Goal: Task Accomplishment & Management: Use online tool/utility

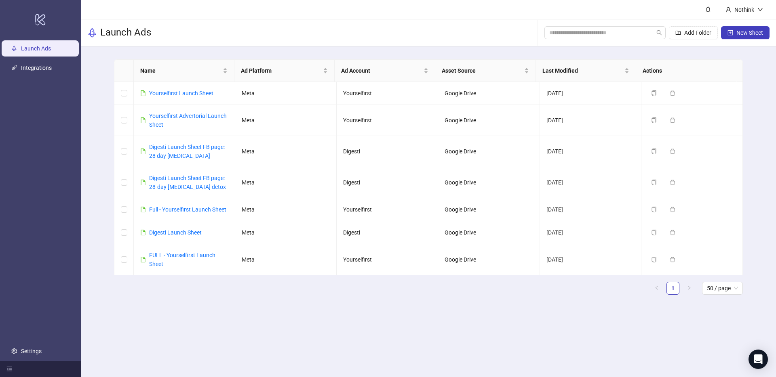
click at [105, 70] on div "Name Ad Platform Ad Account Asset Source Last Modified Actions Yourselfirst Lau…" at bounding box center [428, 180] width 695 height 268
click at [195, 92] on link "Yourselfirst Launch Sheet" at bounding box center [181, 93] width 64 height 6
click at [33, 349] on link "Settings" at bounding box center [31, 351] width 21 height 6
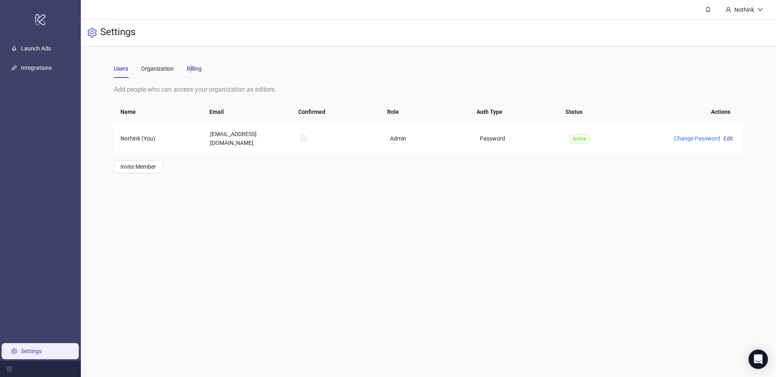
click at [190, 66] on div "Billing" at bounding box center [194, 68] width 15 height 9
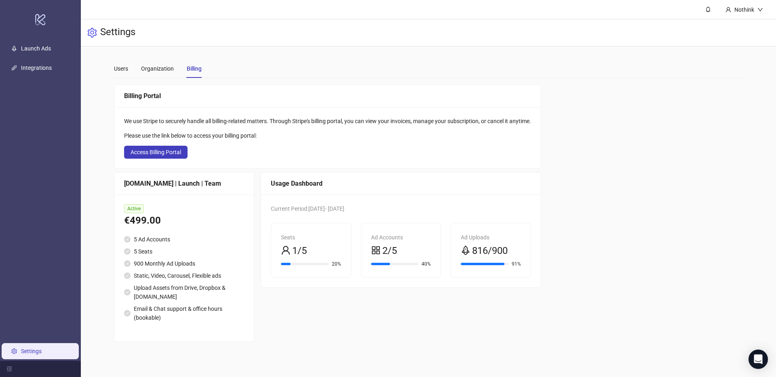
click at [402, 36] on div "Settings" at bounding box center [428, 32] width 695 height 27
click at [507, 244] on span "816/900" at bounding box center [490, 251] width 36 height 15
click at [447, 318] on div "Usage Dashboard Current Period: [DATE] - [DATE] Seats 1/5 20% Ad Accounts 2/5 4…" at bounding box center [401, 257] width 280 height 170
click at [615, 205] on div "Billing Portal We use Stripe to securely handle all billing-related matters. Th…" at bounding box center [428, 213] width 629 height 258
drag, startPoint x: 518, startPoint y: 255, endPoint x: 445, endPoint y: 260, distance: 72.9
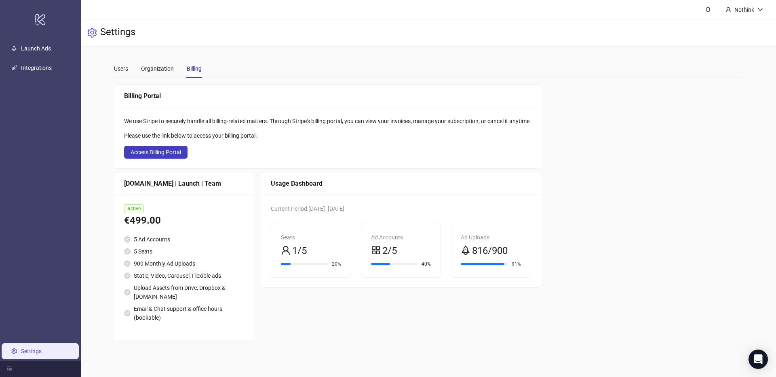
click at [450, 254] on div "Ad Uploads 816/900 91%" at bounding box center [491, 250] width 90 height 55
click at [574, 248] on div "Billing Portal We use Stripe to securely handle all billing-related matters. Th…" at bounding box center [428, 213] width 629 height 258
drag, startPoint x: 489, startPoint y: 251, endPoint x: 462, endPoint y: 257, distance: 27.7
click at [458, 253] on div "Ad Uploads 816/900 91%" at bounding box center [491, 250] width 80 height 54
click at [579, 257] on div "Billing Portal We use Stripe to securely handle all billing-related matters. Th…" at bounding box center [428, 213] width 629 height 258
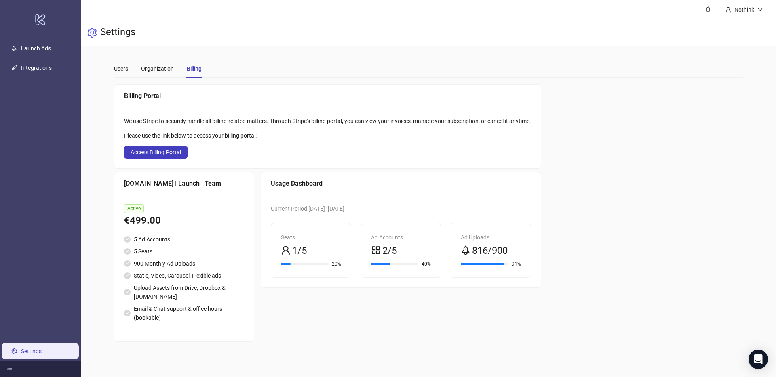
click at [330, 204] on div "Current Period: [DATE] - [DATE]" at bounding box center [401, 208] width 260 height 9
drag, startPoint x: 371, startPoint y: 207, endPoint x: 343, endPoint y: 207, distance: 28.3
click at [343, 207] on span "Current Period: [DATE] - [DATE]" at bounding box center [308, 209] width 74 height 6
click at [646, 220] on div "Billing Portal We use Stripe to securely handle all billing-related matters. Th…" at bounding box center [428, 213] width 629 height 258
click at [566, 175] on div "Billing Portal We use Stripe to securely handle all billing-related matters. Th…" at bounding box center [428, 213] width 629 height 258
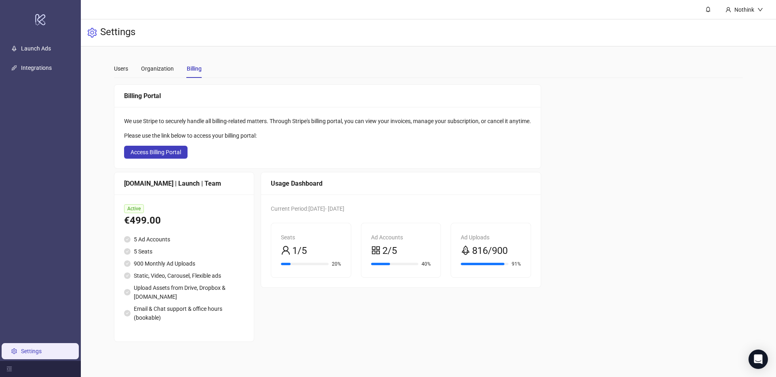
click at [582, 248] on div "Billing Portal We use Stripe to securely handle all billing-related matters. Th…" at bounding box center [428, 213] width 629 height 258
click at [632, 200] on div "Billing Portal We use Stripe to securely handle all billing-related matters. Th…" at bounding box center [428, 213] width 629 height 258
click at [329, 74] on div "Users Organization Billing" at bounding box center [428, 68] width 629 height 19
click at [620, 238] on div "Billing Portal We use Stripe to securely handle all billing-related matters. Th…" at bounding box center [428, 213] width 629 height 258
click at [109, 168] on main "Users Organization Billing Add people who can access your organization as edito…" at bounding box center [428, 200] width 642 height 309
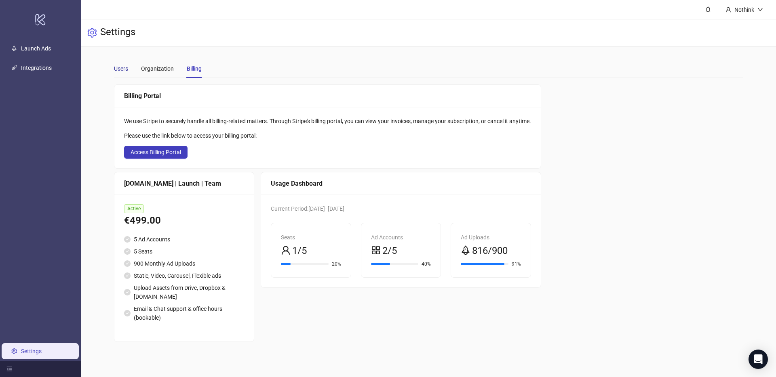
click at [126, 69] on div "Users" at bounding box center [121, 68] width 14 height 9
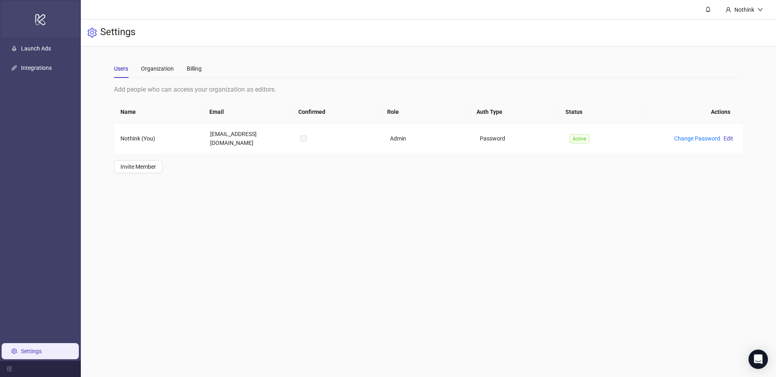
click at [40, 28] on icon "logo/logo-mobile" at bounding box center [40, 19] width 11 height 19
click at [42, 48] on link "Launch Ads" at bounding box center [36, 48] width 30 height 6
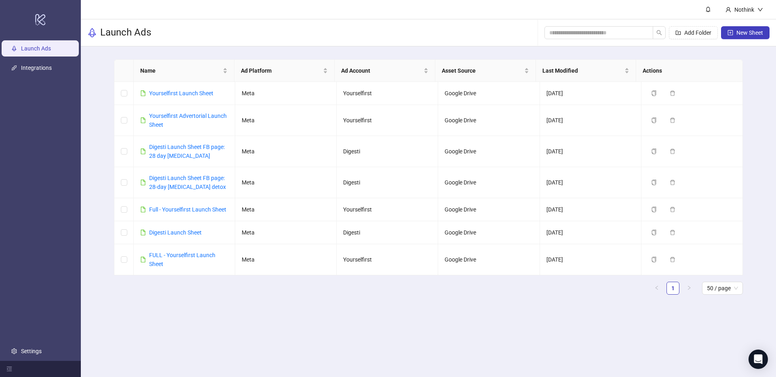
click at [231, 36] on div "Launch Ads Add Folder New Sheet" at bounding box center [428, 32] width 695 height 27
click at [213, 312] on main "Name Ad Platform Ad Account Asset Source Last Modified Actions Yourselfirst Lau…" at bounding box center [428, 180] width 642 height 268
click at [173, 93] on link "Yourselfirst Launch Sheet" at bounding box center [181, 93] width 64 height 6
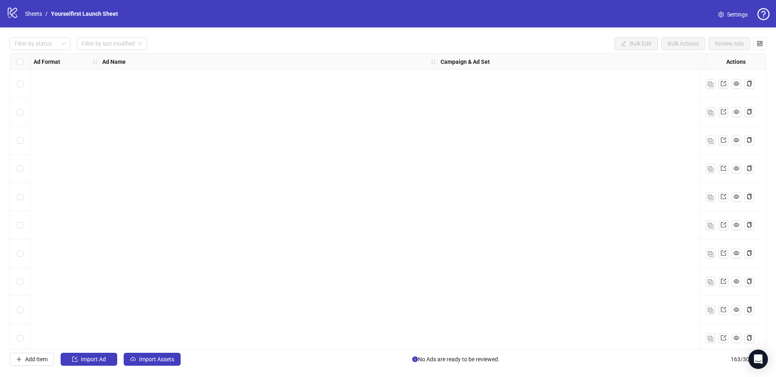
scroll to position [4334, 0]
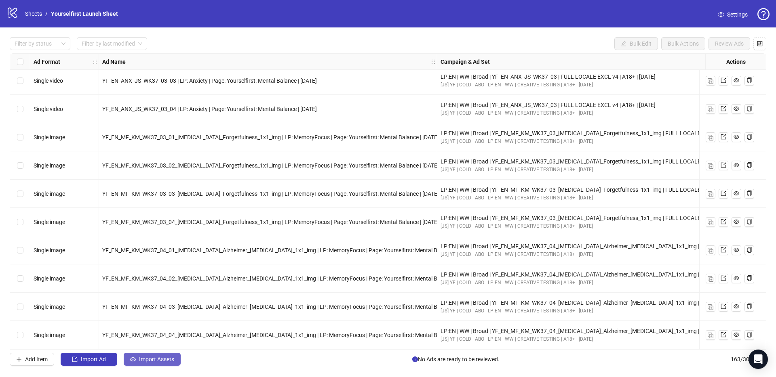
click at [152, 360] on span "Import Assets" at bounding box center [156, 359] width 35 height 6
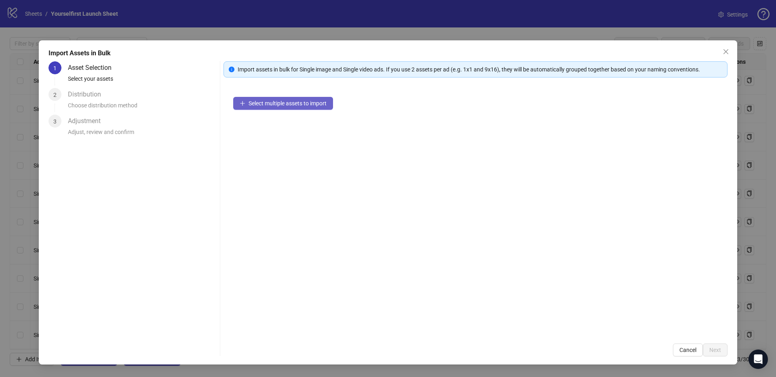
drag, startPoint x: 286, startPoint y: 141, endPoint x: 288, endPoint y: 105, distance: 36.8
click at [286, 141] on div "Select multiple assets to import" at bounding box center [475, 210] width 504 height 247
click at [276, 91] on div "Select multiple assets to import" at bounding box center [475, 210] width 504 height 247
click at [272, 99] on button "Select multiple assets to import" at bounding box center [283, 103] width 100 height 13
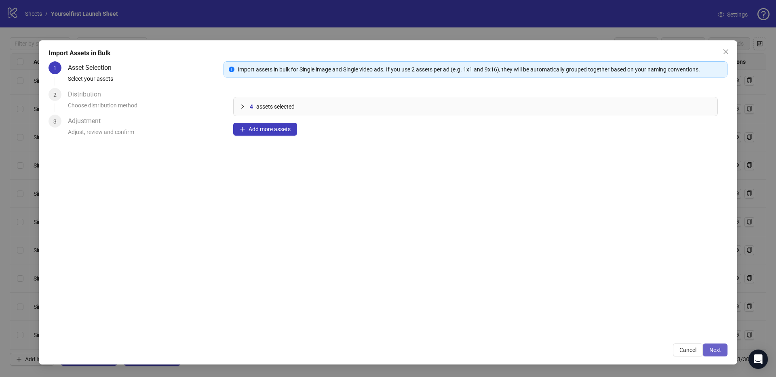
click at [714, 353] on span "Next" at bounding box center [715, 350] width 12 height 6
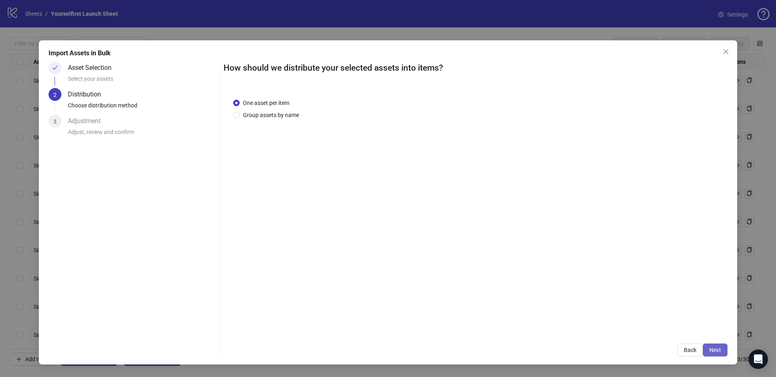
click at [719, 352] on span "Next" at bounding box center [715, 350] width 12 height 6
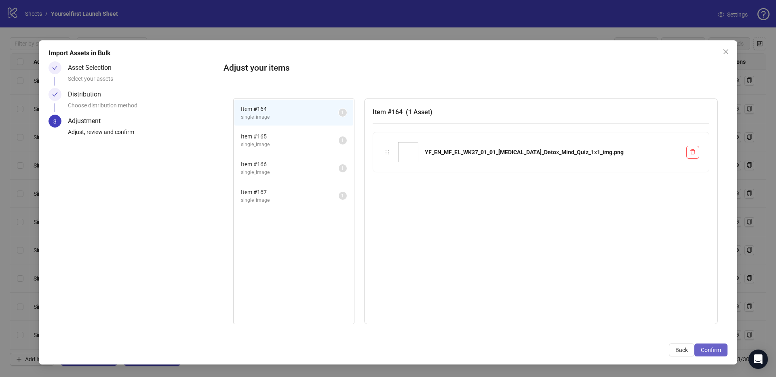
click at [718, 351] on span "Confirm" at bounding box center [711, 350] width 20 height 6
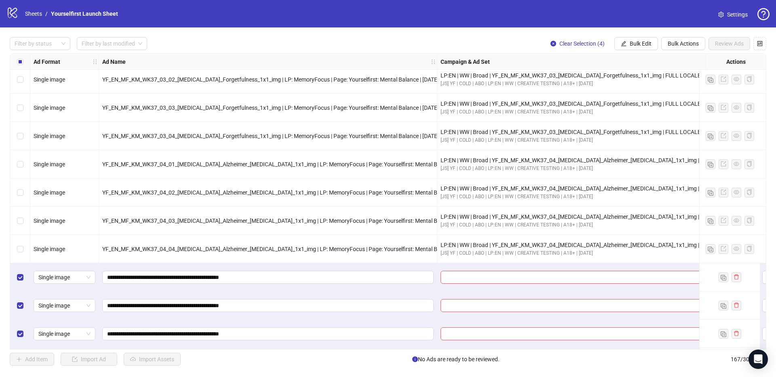
scroll to position [4447, 0]
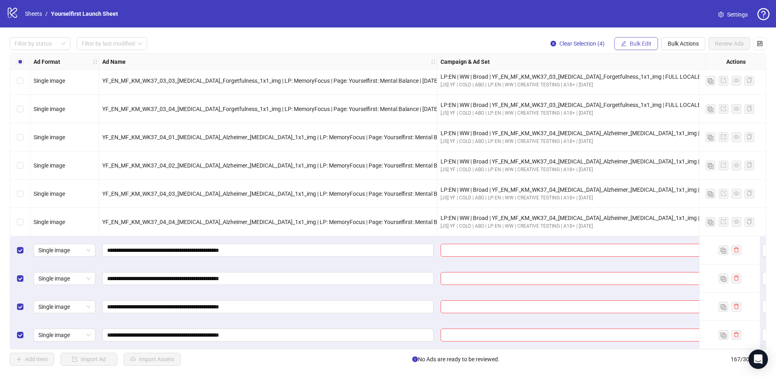
click at [629, 42] on span "Bulk Edit" at bounding box center [640, 43] width 22 height 6
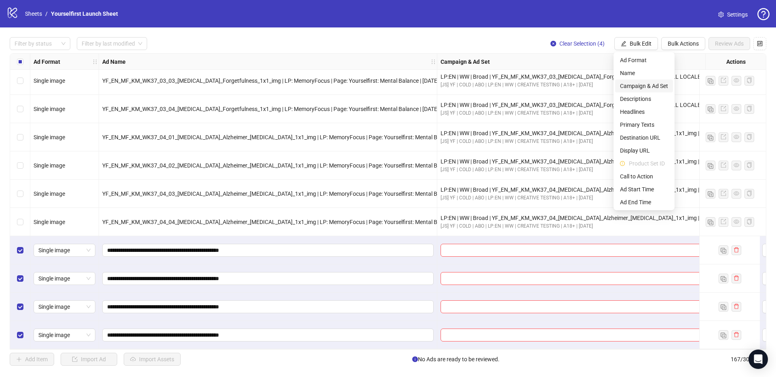
click at [636, 84] on span "Campaign & Ad Set" at bounding box center [644, 86] width 48 height 9
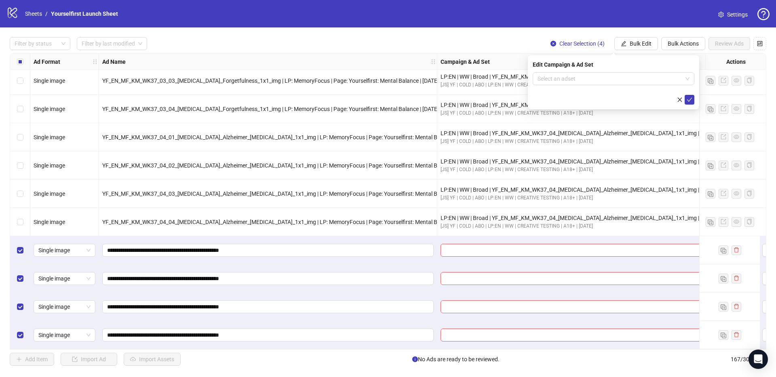
drag, startPoint x: 575, startPoint y: 80, endPoint x: 580, endPoint y: 66, distance: 14.7
click at [575, 80] on input "search" at bounding box center [609, 79] width 145 height 12
paste input "**********"
type input "**********"
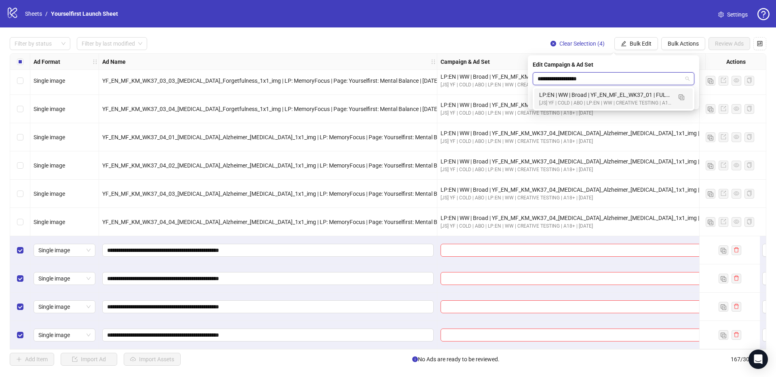
drag, startPoint x: 598, startPoint y: 96, endPoint x: 603, endPoint y: 97, distance: 5.0
click at [598, 96] on div "LP:EN | WW | Broad | YF_EN_MF_EL_WK37_01 | FULL LOCALE EXCL v4 | A18+ | [DATE]" at bounding box center [605, 95] width 133 height 9
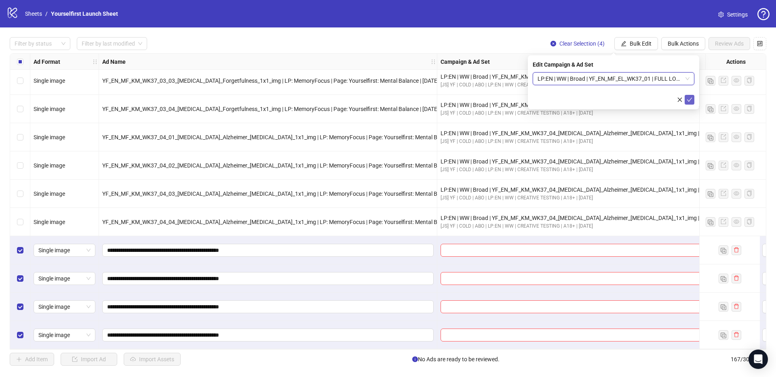
click at [691, 99] on icon "check" at bounding box center [689, 100] width 6 height 6
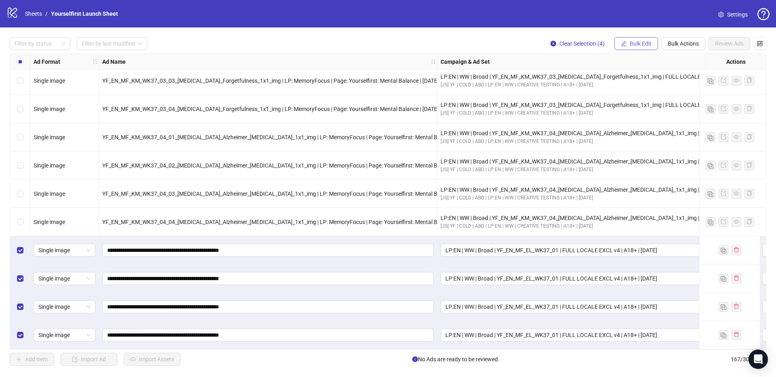
click at [638, 39] on button "Bulk Edit" at bounding box center [636, 43] width 44 height 13
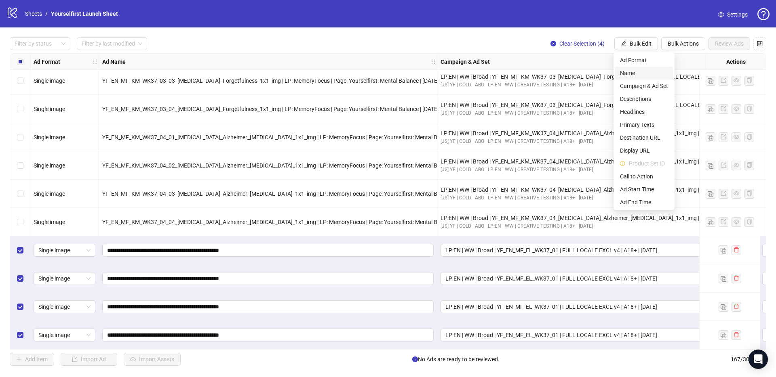
click at [641, 76] on span "Name" at bounding box center [644, 73] width 48 height 9
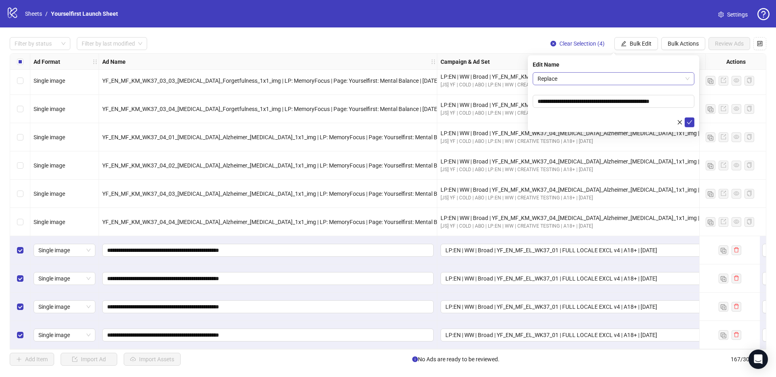
click at [567, 79] on span "Replace" at bounding box center [613, 79] width 152 height 12
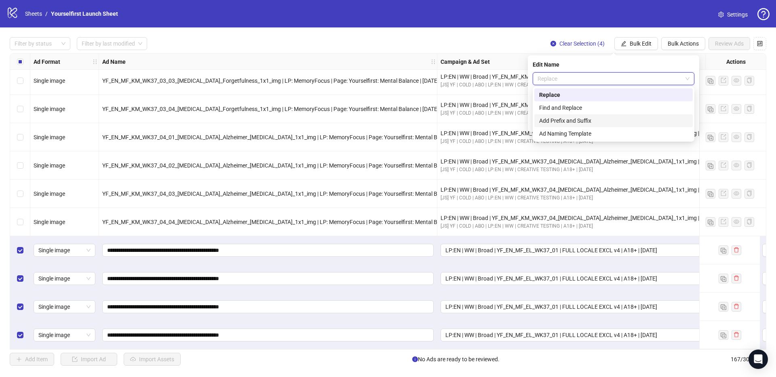
click at [576, 119] on div "Add Prefix and Suffix" at bounding box center [613, 120] width 149 height 9
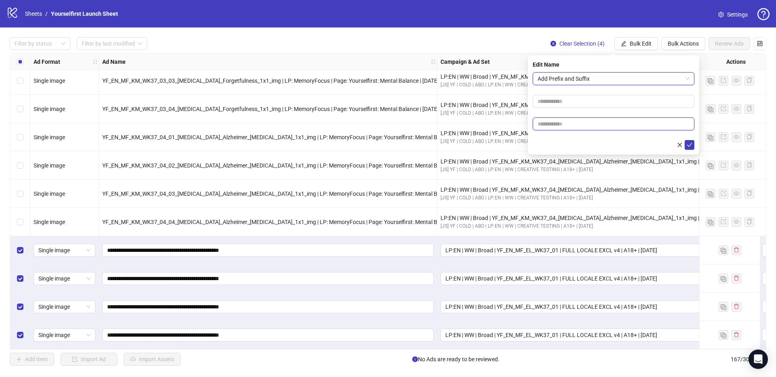
click at [562, 126] on input "text" at bounding box center [614, 124] width 162 height 13
paste input "**********"
type input "**********"
click at [692, 144] on icon "check" at bounding box center [689, 145] width 6 height 6
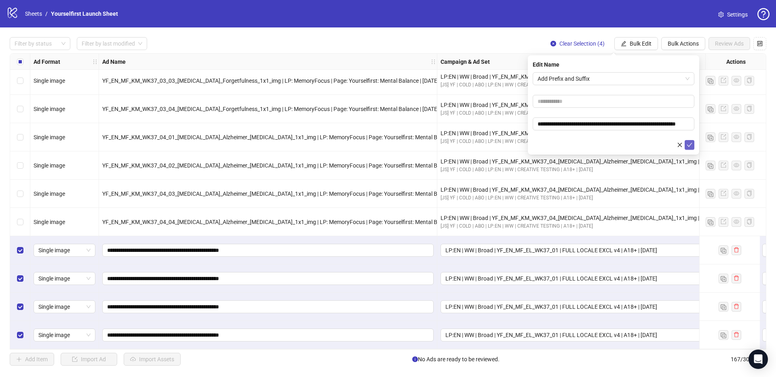
scroll to position [0, 0]
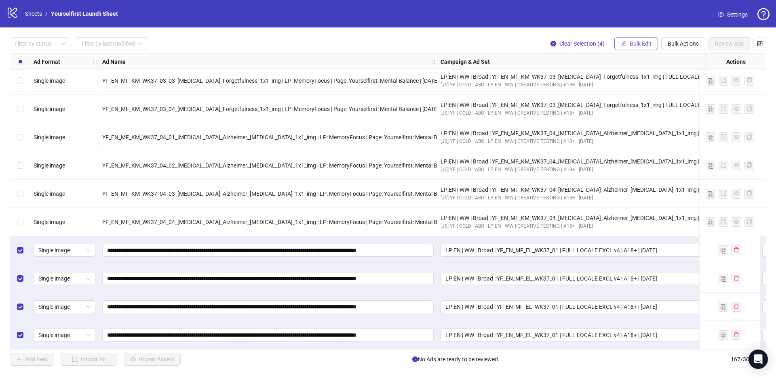
click at [646, 48] on button "Bulk Edit" at bounding box center [636, 43] width 44 height 13
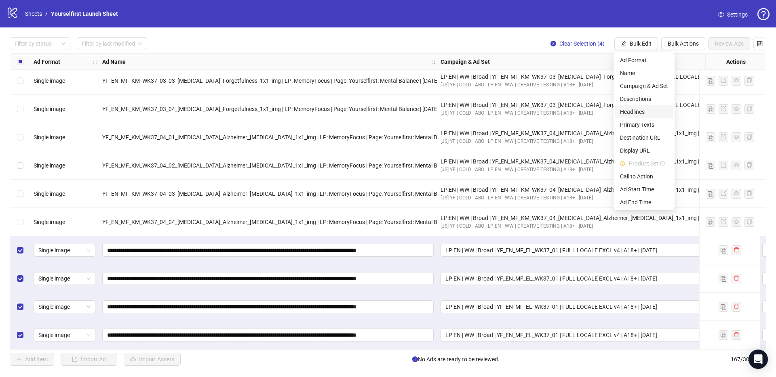
click at [646, 108] on span "Headlines" at bounding box center [644, 111] width 48 height 9
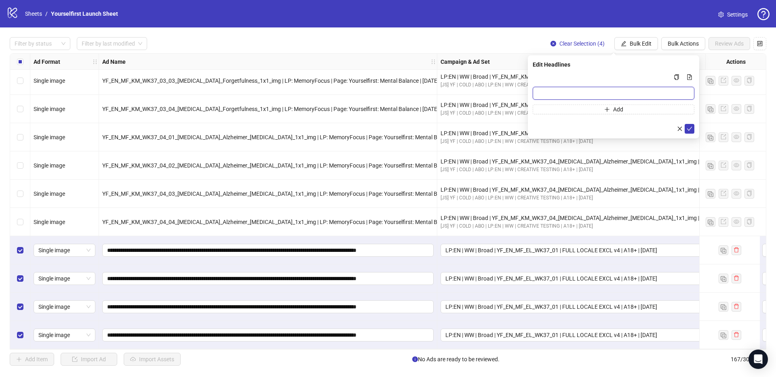
click at [555, 91] on input "Multi-input container - paste or copy values" at bounding box center [614, 93] width 162 height 13
paste input "**********"
type input "**********"
click at [692, 130] on button "submit" at bounding box center [689, 129] width 10 height 10
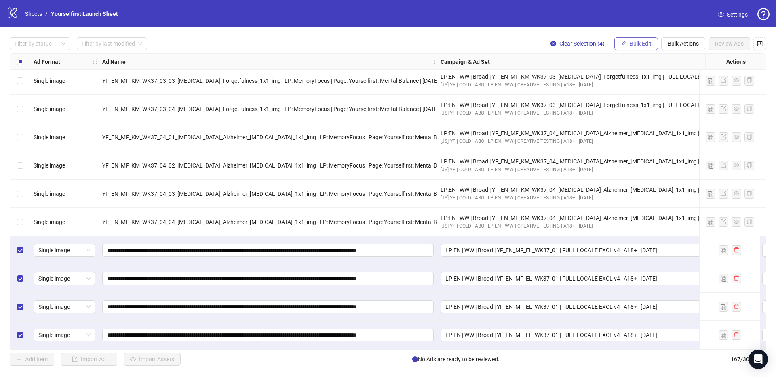
click at [639, 49] on button "Bulk Edit" at bounding box center [636, 43] width 44 height 13
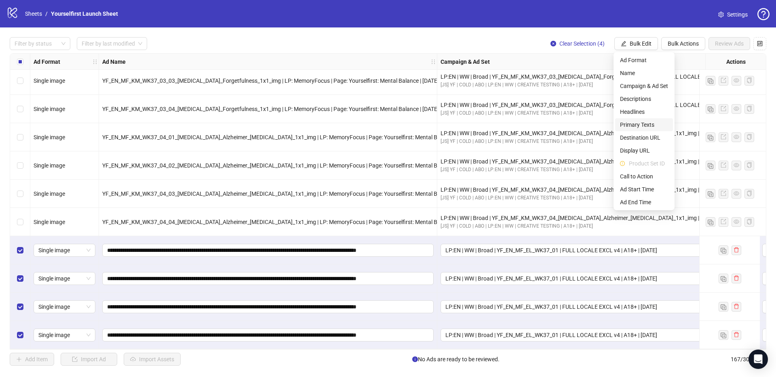
click at [643, 121] on span "Primary Texts" at bounding box center [644, 124] width 48 height 9
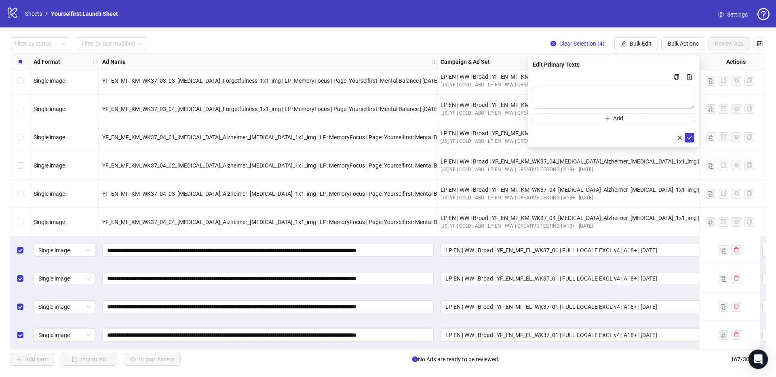
click at [594, 85] on div "Add" at bounding box center [614, 97] width 162 height 51
drag, startPoint x: 585, startPoint y: 95, endPoint x: 587, endPoint y: 77, distance: 17.9
click at [584, 95] on textarea "Multi-text input container - paste or copy values" at bounding box center [614, 98] width 162 height 22
paste textarea "**********"
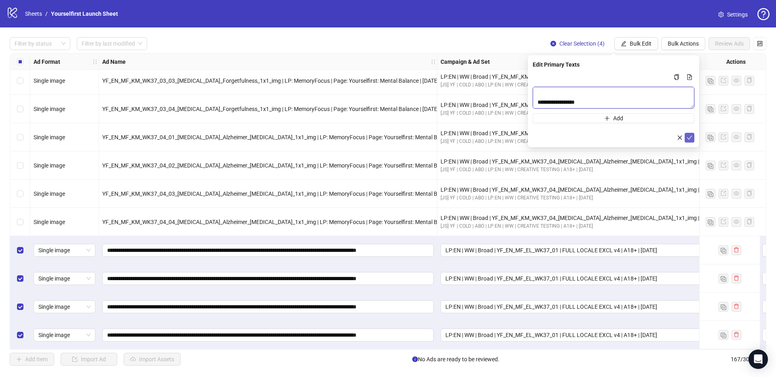
type textarea "**********"
click at [688, 138] on icon "check" at bounding box center [689, 138] width 6 height 6
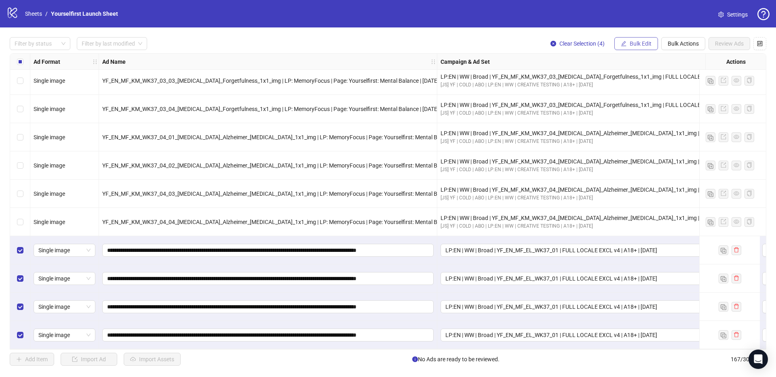
click at [638, 44] on span "Bulk Edit" at bounding box center [640, 43] width 22 height 6
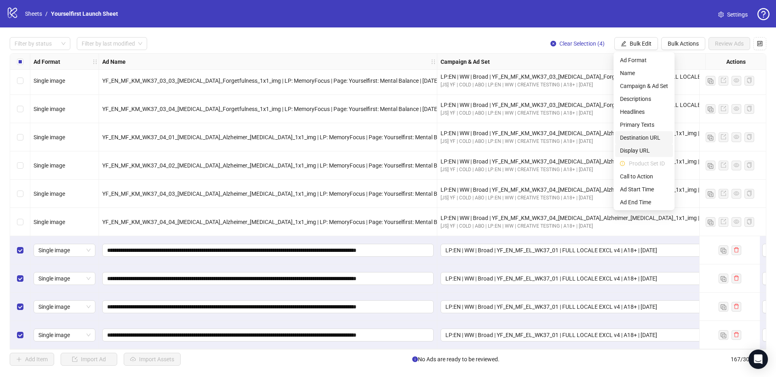
click at [645, 140] on span "Destination URL" at bounding box center [644, 137] width 48 height 9
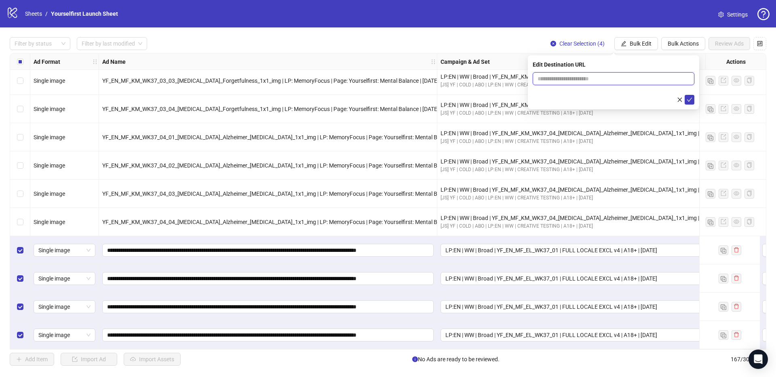
click at [570, 79] on input "text" at bounding box center [609, 78] width 145 height 9
paste input "**********"
type input "**********"
click at [687, 99] on icon "check" at bounding box center [689, 100] width 6 height 6
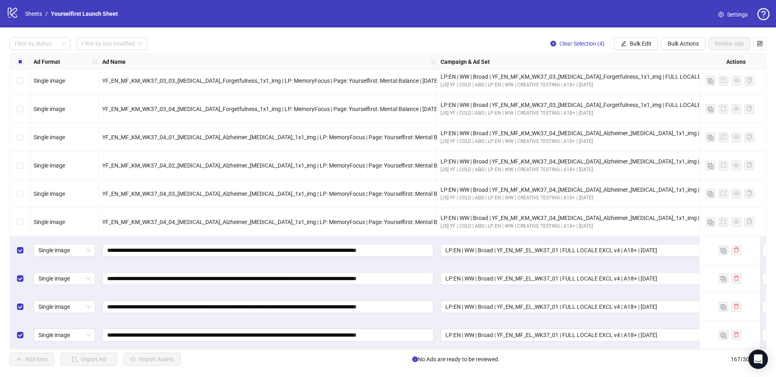
click at [23, 59] on div "Select all rows" at bounding box center [20, 62] width 20 height 16
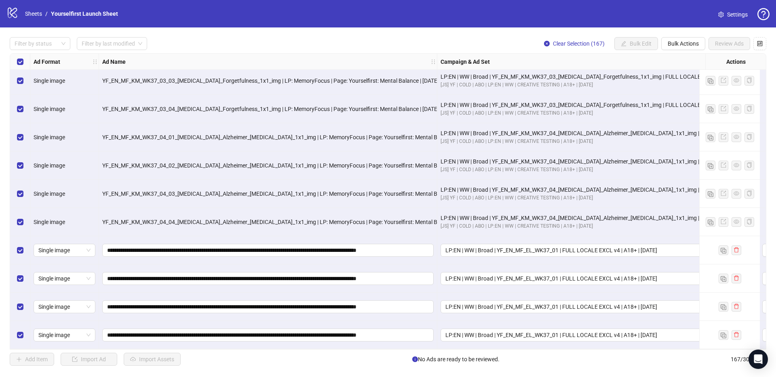
drag, startPoint x: 23, startPoint y: 59, endPoint x: 95, endPoint y: 177, distance: 138.2
click at [24, 59] on div "Select all rows" at bounding box center [20, 62] width 20 height 16
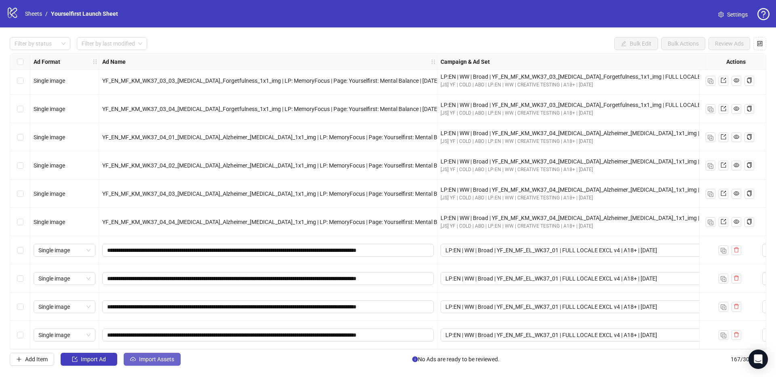
click at [171, 360] on span "Import Assets" at bounding box center [156, 359] width 35 height 6
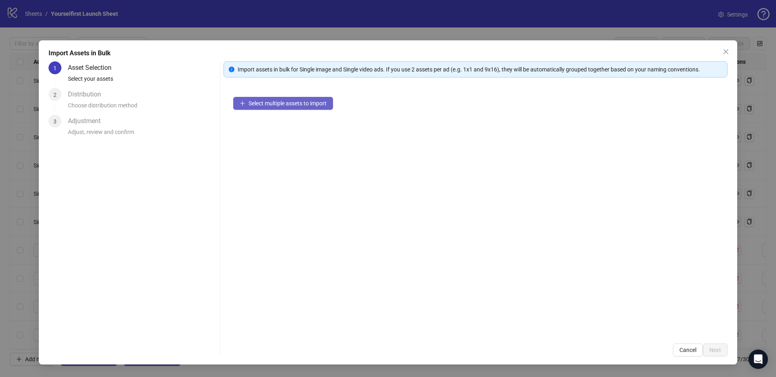
click at [263, 104] on span "Select multiple assets to import" at bounding box center [287, 103] width 78 height 6
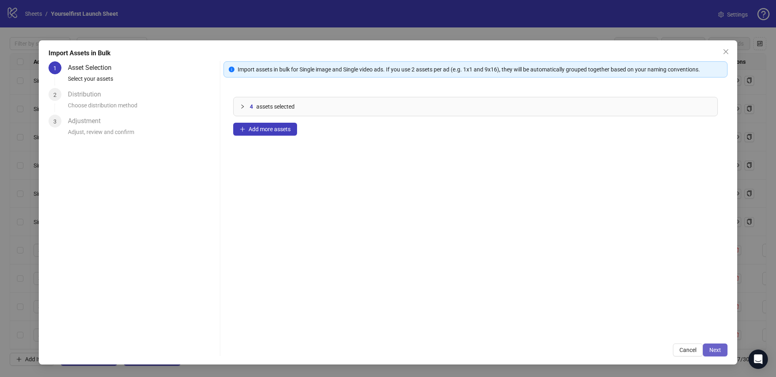
click at [716, 347] on span "Next" at bounding box center [715, 350] width 12 height 6
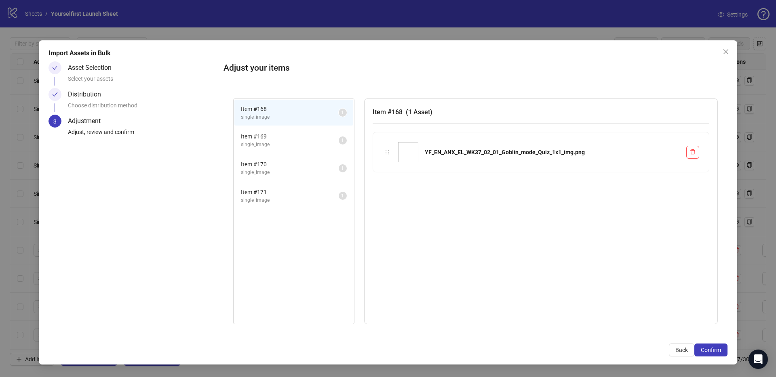
click at [716, 349] on span "Confirm" at bounding box center [711, 350] width 20 height 6
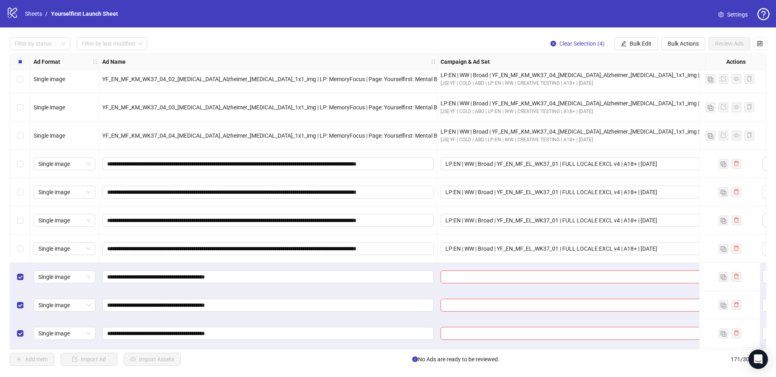
scroll to position [4560, 0]
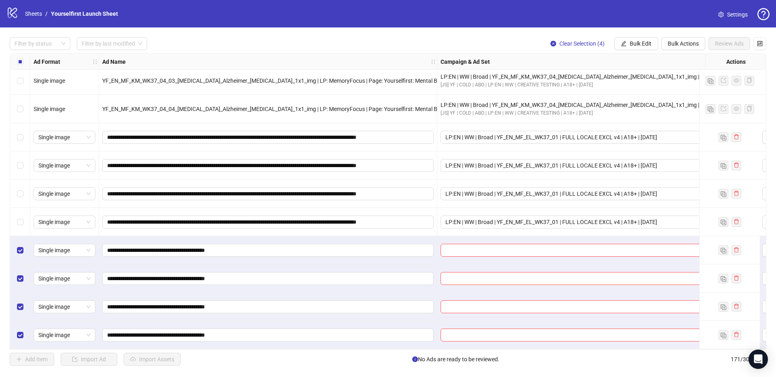
click at [636, 44] on span "Bulk Edit" at bounding box center [640, 43] width 22 height 6
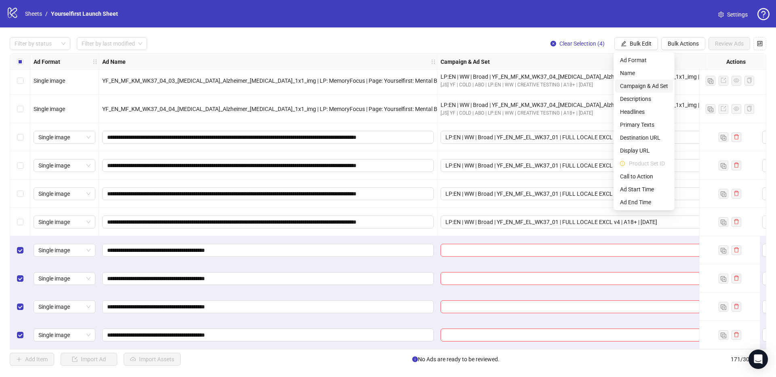
click at [644, 88] on span "Campaign & Ad Set" at bounding box center [644, 86] width 48 height 9
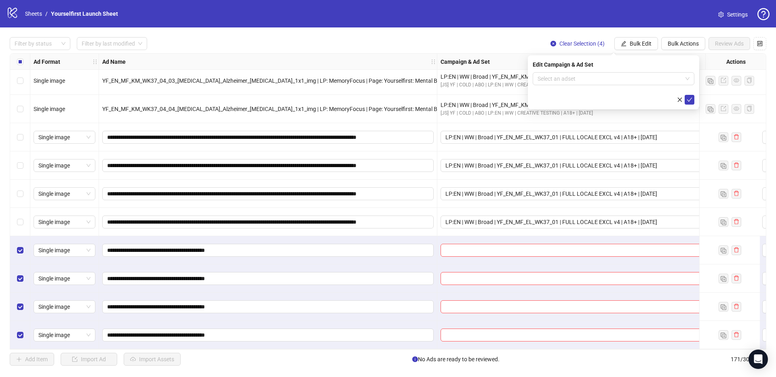
click at [566, 85] on form "Select an adset" at bounding box center [614, 88] width 162 height 32
click at [564, 80] on input "search" at bounding box center [609, 79] width 145 height 12
paste input "**********"
type input "**********"
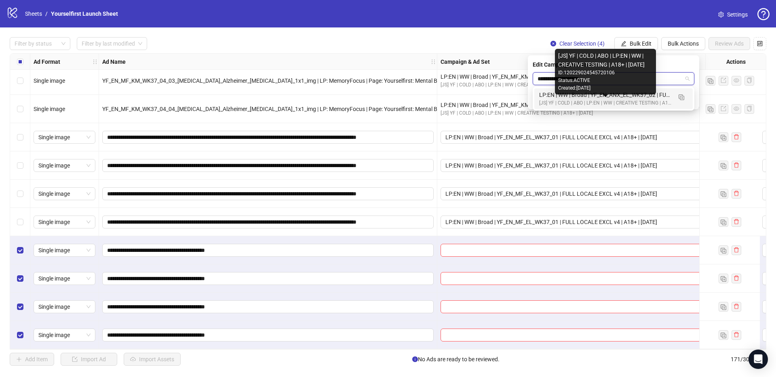
click at [566, 96] on div "LP:EN | WW | Broad | YF_EN_ANX_EL_WK37_02 | FULL LOCALE EXCL v4 | A18+ | [DATE]" at bounding box center [605, 95] width 133 height 9
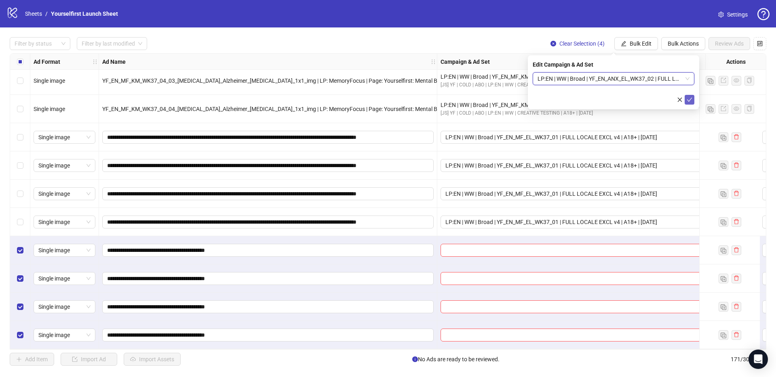
click at [689, 100] on icon "check" at bounding box center [689, 100] width 5 height 4
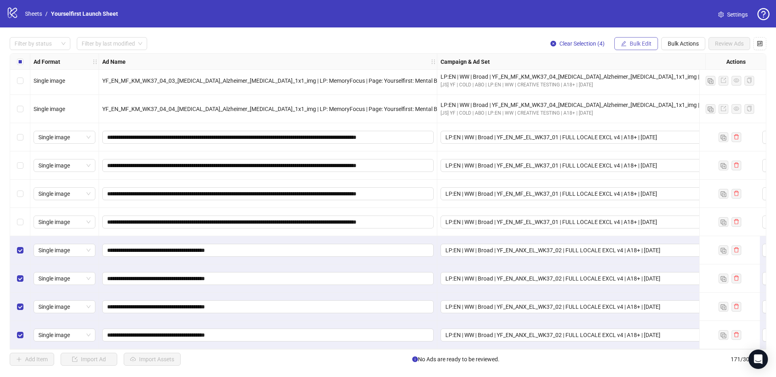
click at [638, 45] on span "Bulk Edit" at bounding box center [640, 43] width 22 height 6
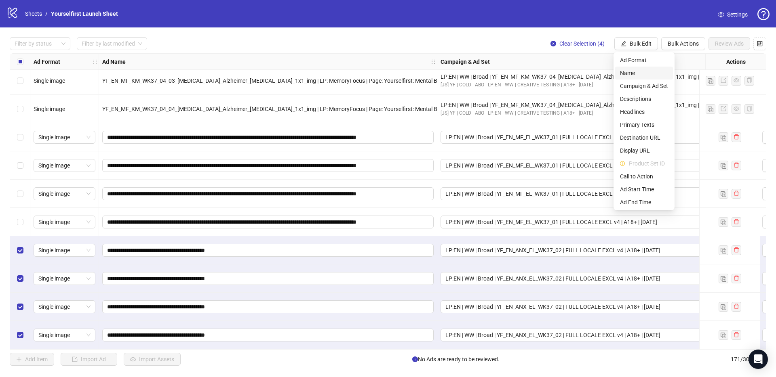
click at [632, 70] on span "Name" at bounding box center [644, 73] width 48 height 9
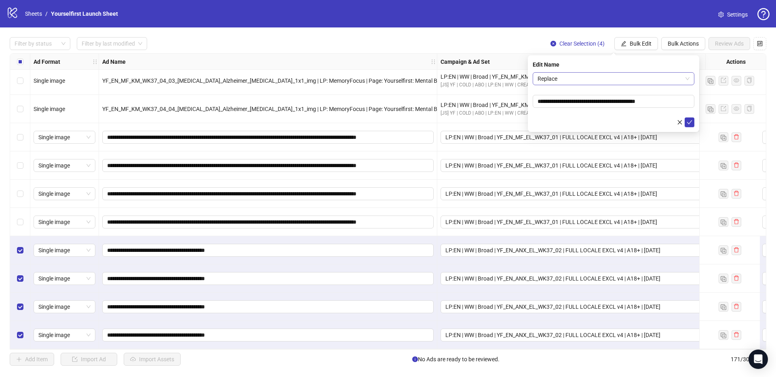
click at [584, 75] on span "Replace" at bounding box center [613, 79] width 152 height 12
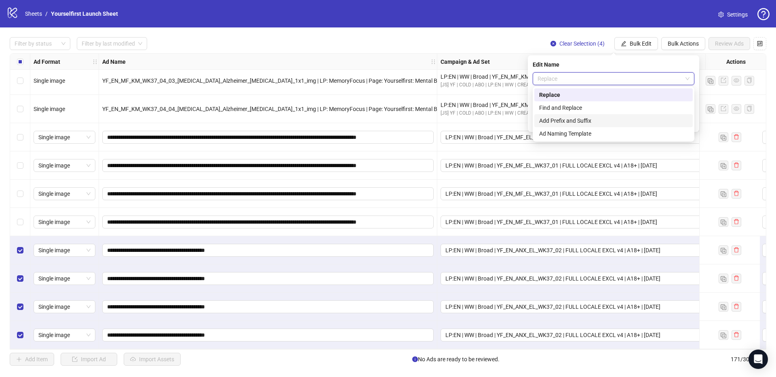
click at [581, 121] on div "Add Prefix and Suffix" at bounding box center [613, 120] width 149 height 9
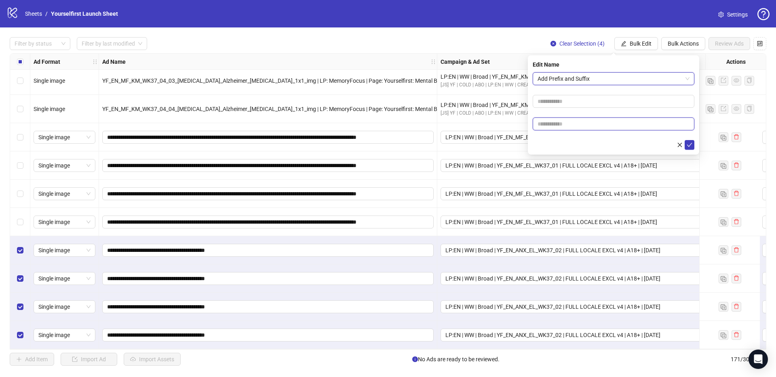
click at [576, 122] on input "text" at bounding box center [614, 124] width 162 height 13
paste input "**********"
type input "**********"
click at [689, 144] on icon "check" at bounding box center [689, 145] width 6 height 6
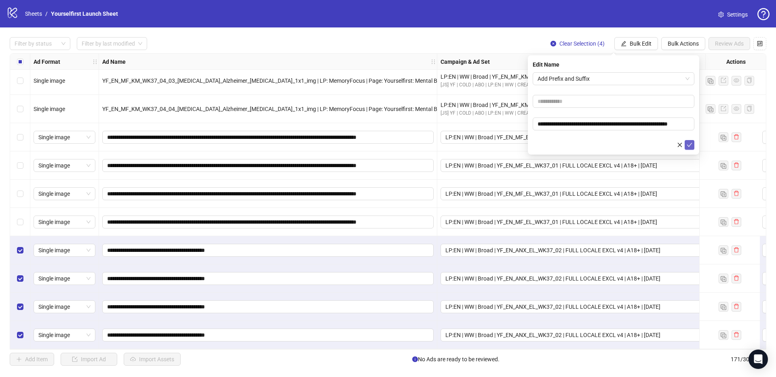
scroll to position [0, 0]
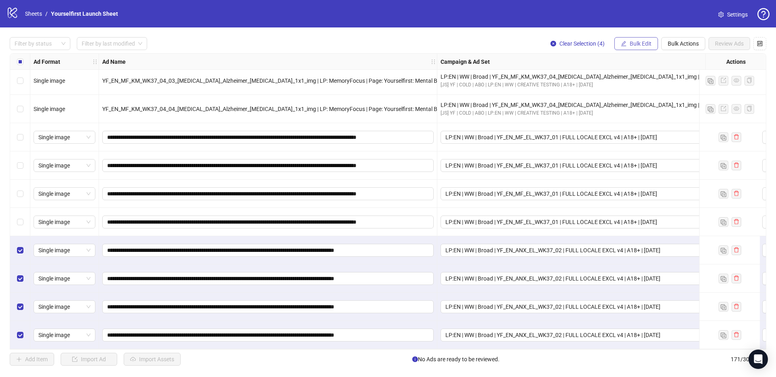
click at [641, 41] on span "Bulk Edit" at bounding box center [640, 43] width 22 height 6
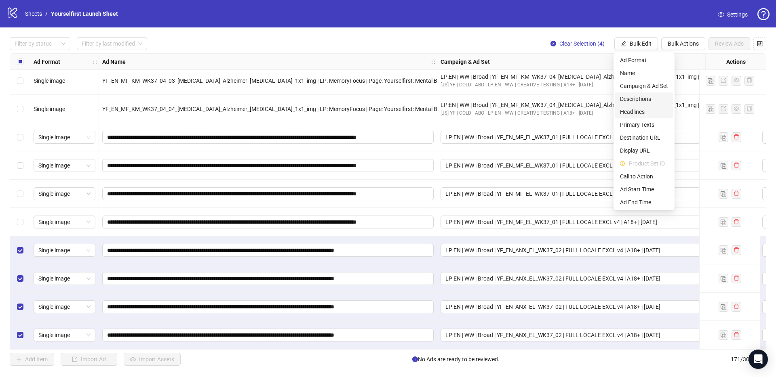
click at [636, 108] on span "Headlines" at bounding box center [644, 111] width 48 height 9
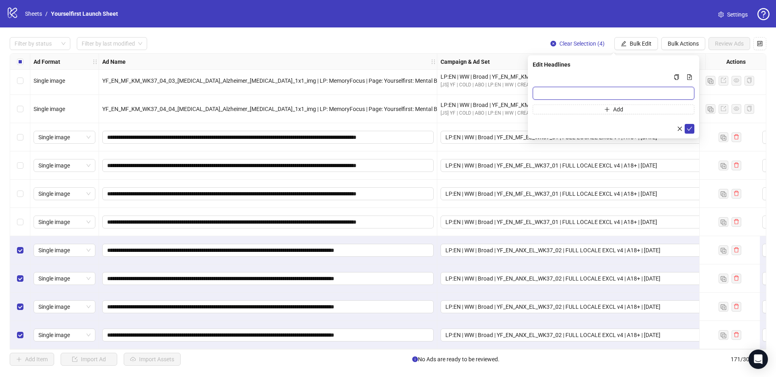
click at [573, 93] on input "Multi-input container - paste or copy values" at bounding box center [614, 93] width 162 height 13
paste input "**********"
type input "**********"
click at [689, 128] on icon "check" at bounding box center [689, 129] width 6 height 6
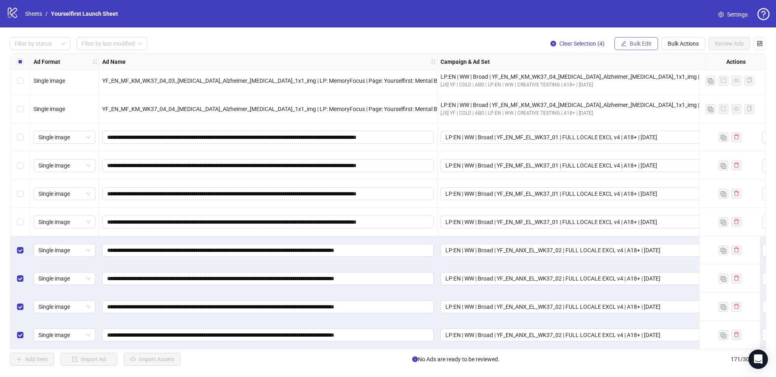
click at [648, 45] on span "Bulk Edit" at bounding box center [640, 43] width 22 height 6
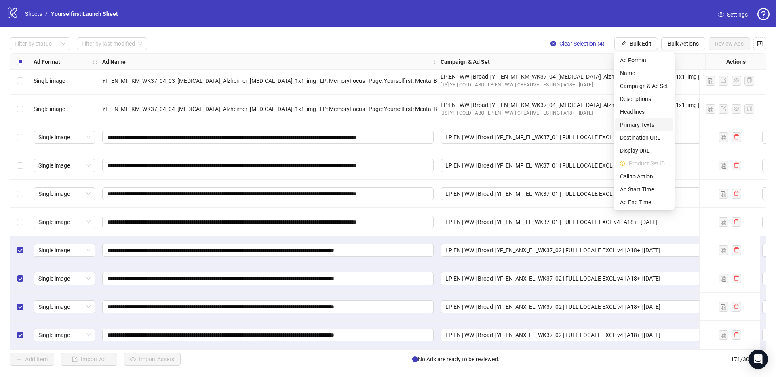
click at [643, 124] on span "Primary Texts" at bounding box center [644, 124] width 48 height 9
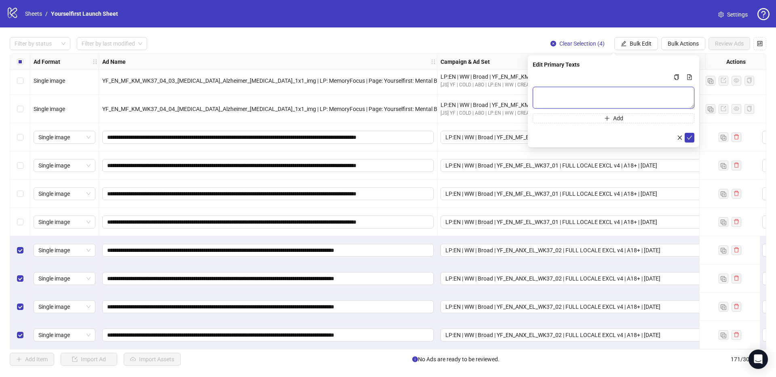
click at [570, 95] on textarea "Multi-text input container - paste or copy values" at bounding box center [614, 98] width 162 height 22
paste textarea "**********"
type textarea "**********"
click at [689, 137] on icon "check" at bounding box center [689, 138] width 6 height 6
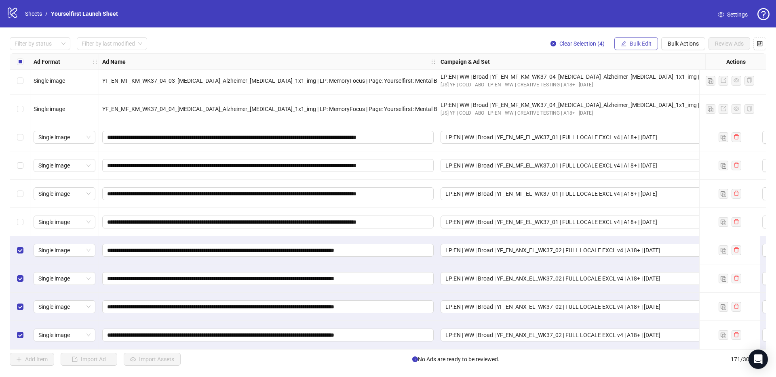
click at [642, 43] on span "Bulk Edit" at bounding box center [640, 43] width 22 height 6
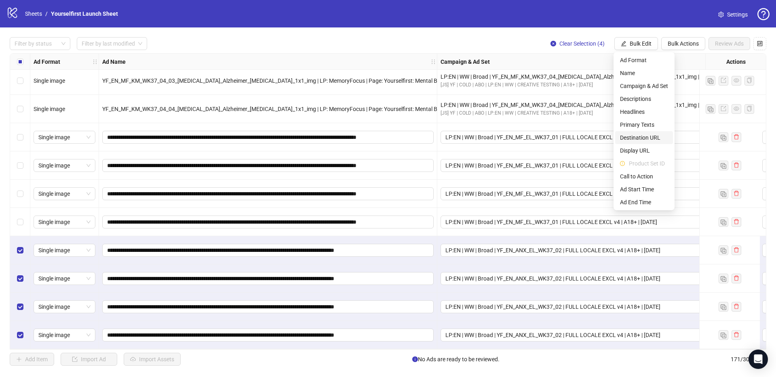
click at [636, 139] on span "Destination URL" at bounding box center [644, 137] width 48 height 9
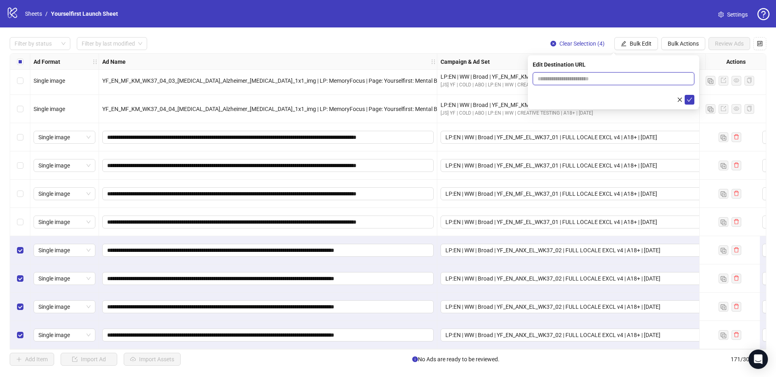
click at [573, 81] on input "text" at bounding box center [609, 78] width 145 height 9
paste input "**********"
type input "**********"
click at [692, 98] on button "submit" at bounding box center [689, 100] width 10 height 10
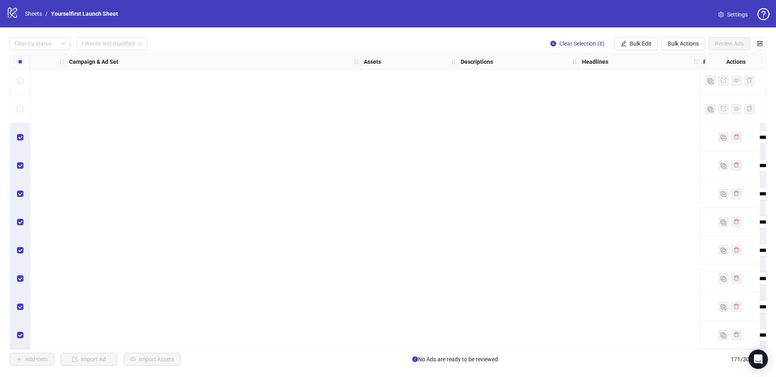
scroll to position [4560, 1258]
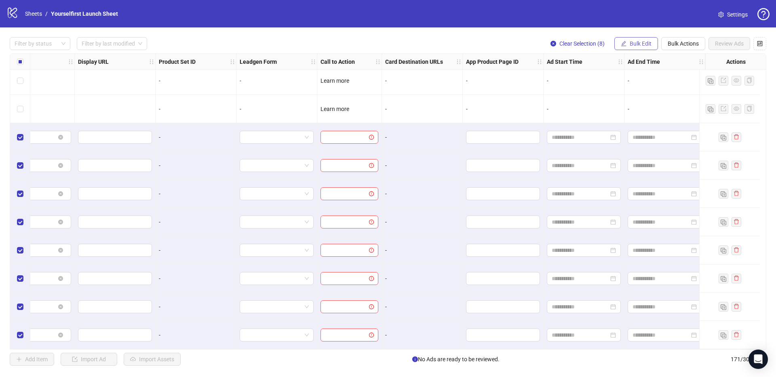
click at [643, 42] on span "Bulk Edit" at bounding box center [640, 43] width 22 height 6
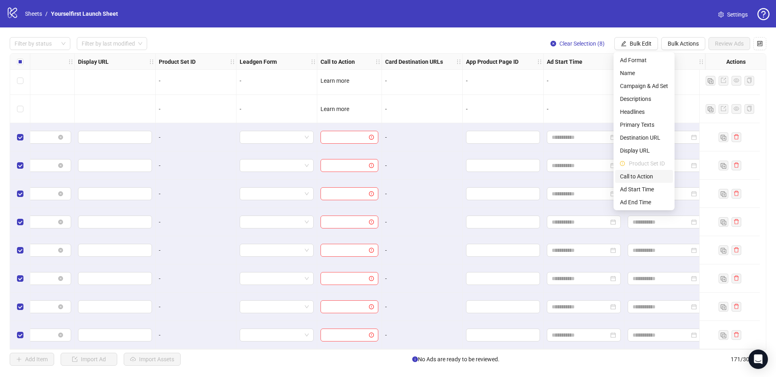
click at [642, 178] on span "Call to Action" at bounding box center [644, 176] width 48 height 9
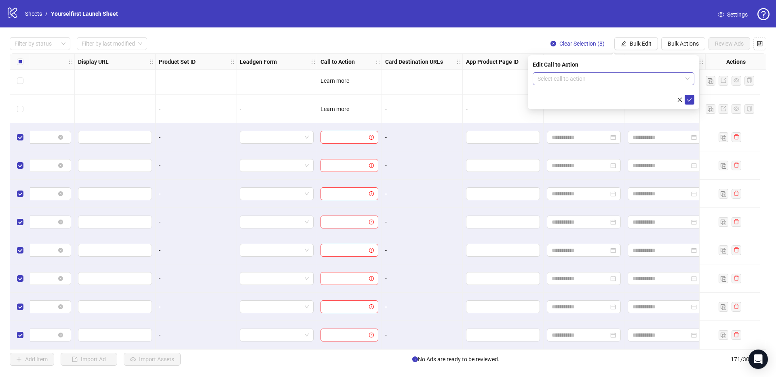
click at [565, 77] on input "search" at bounding box center [609, 79] width 145 height 12
type input "*****"
click at [564, 97] on div "Learn more" at bounding box center [613, 95] width 149 height 9
click at [690, 101] on icon "check" at bounding box center [689, 100] width 6 height 6
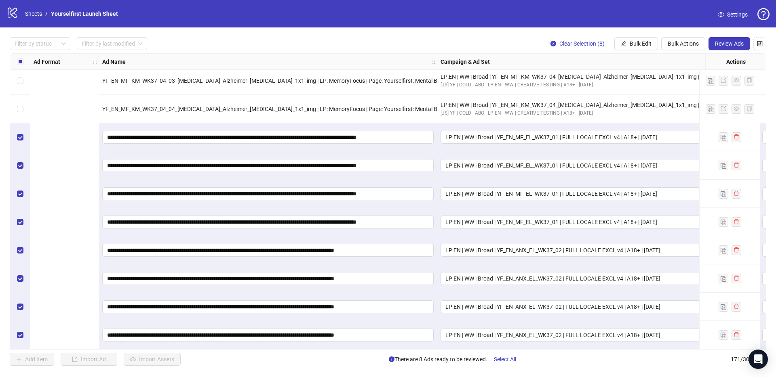
scroll to position [4560, 458]
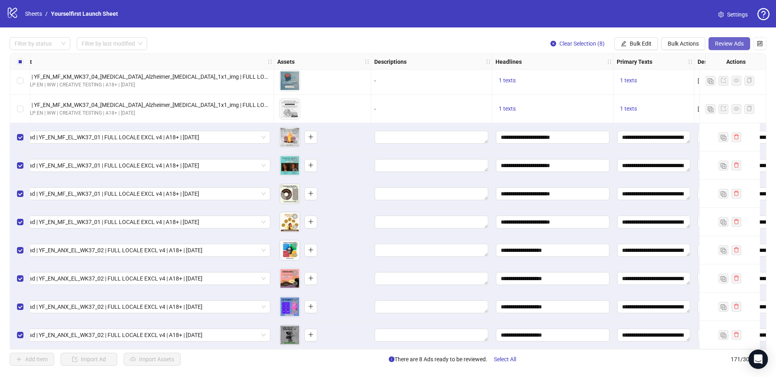
click at [728, 47] on button "Review Ads" at bounding box center [729, 43] width 42 height 13
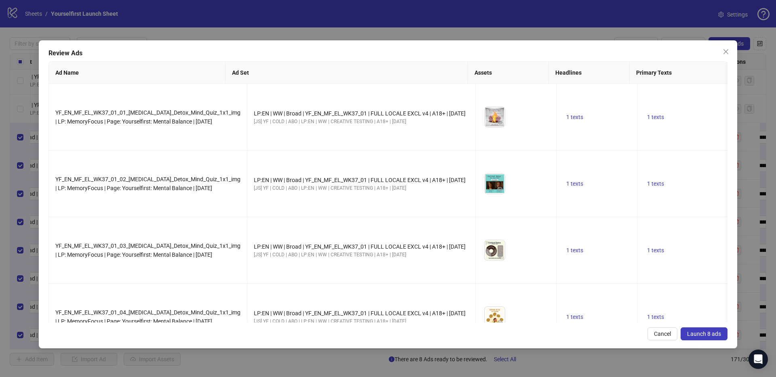
click at [708, 335] on span "Launch 8 ads" at bounding box center [704, 334] width 34 height 6
